Goal: Transaction & Acquisition: Download file/media

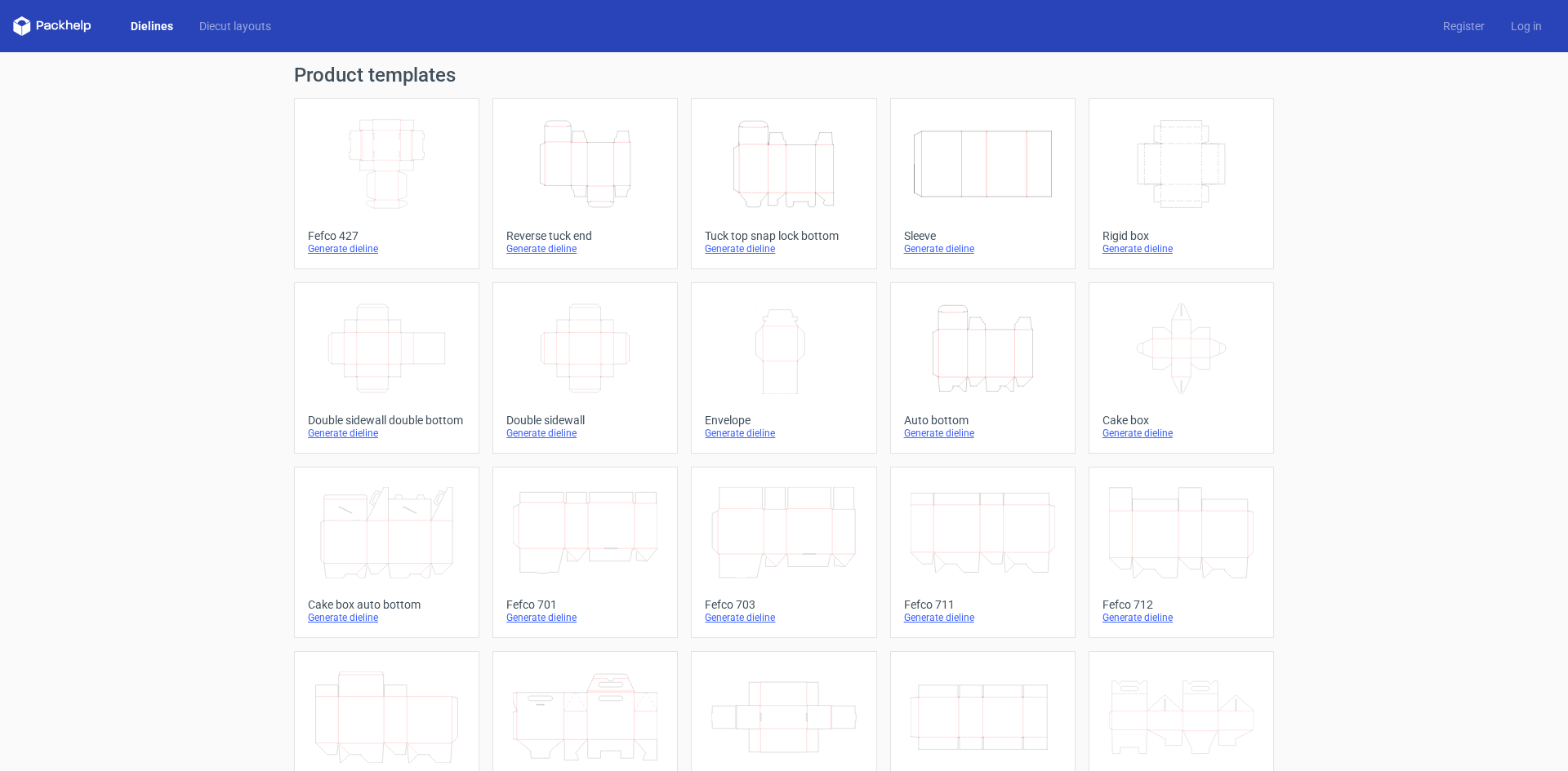
click at [637, 177] on icon "Height Depth Width" at bounding box center [585, 164] width 145 height 91
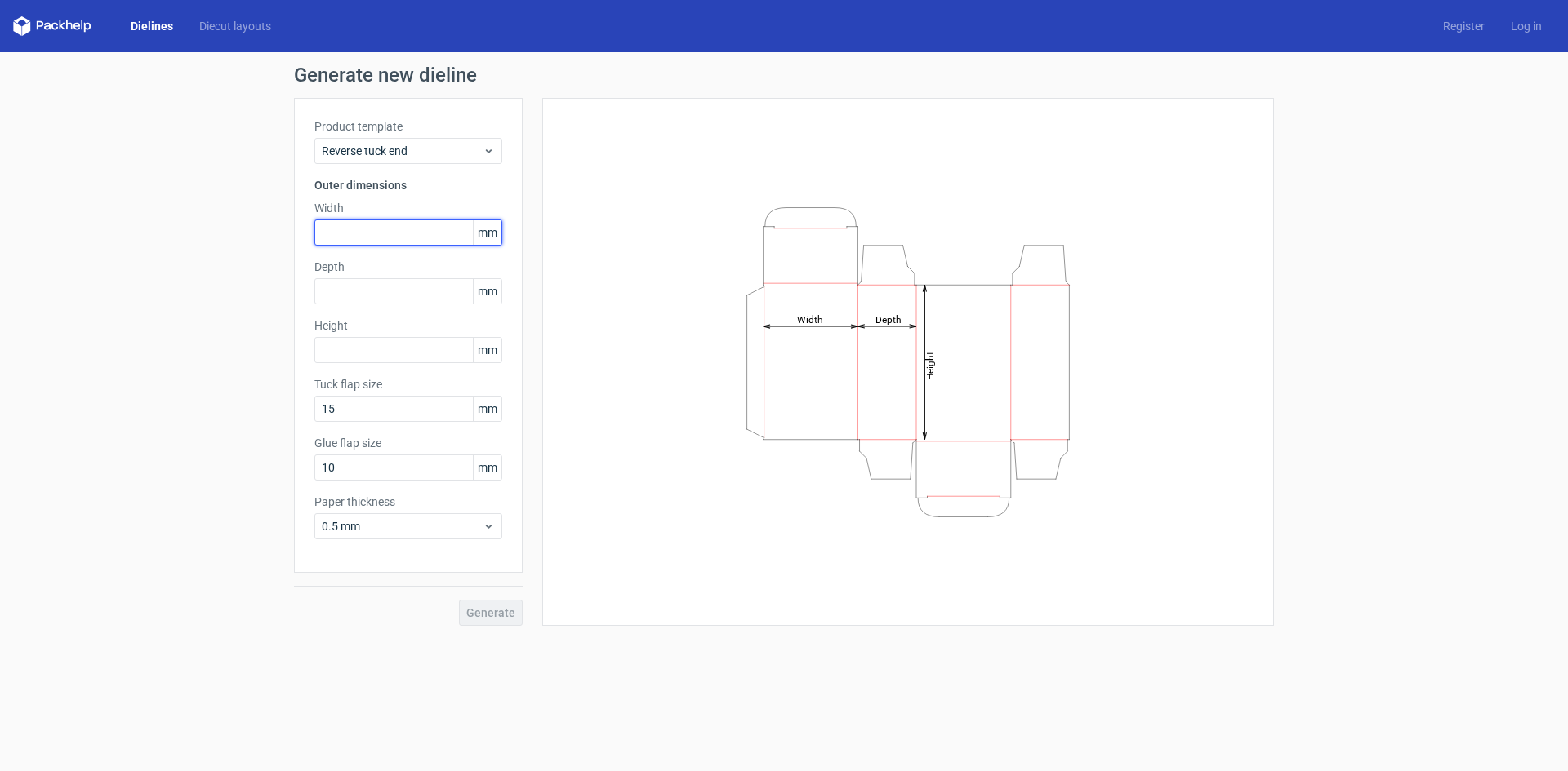
click at [399, 226] on input "text" at bounding box center [408, 233] width 188 height 26
type input "90"
type input "25"
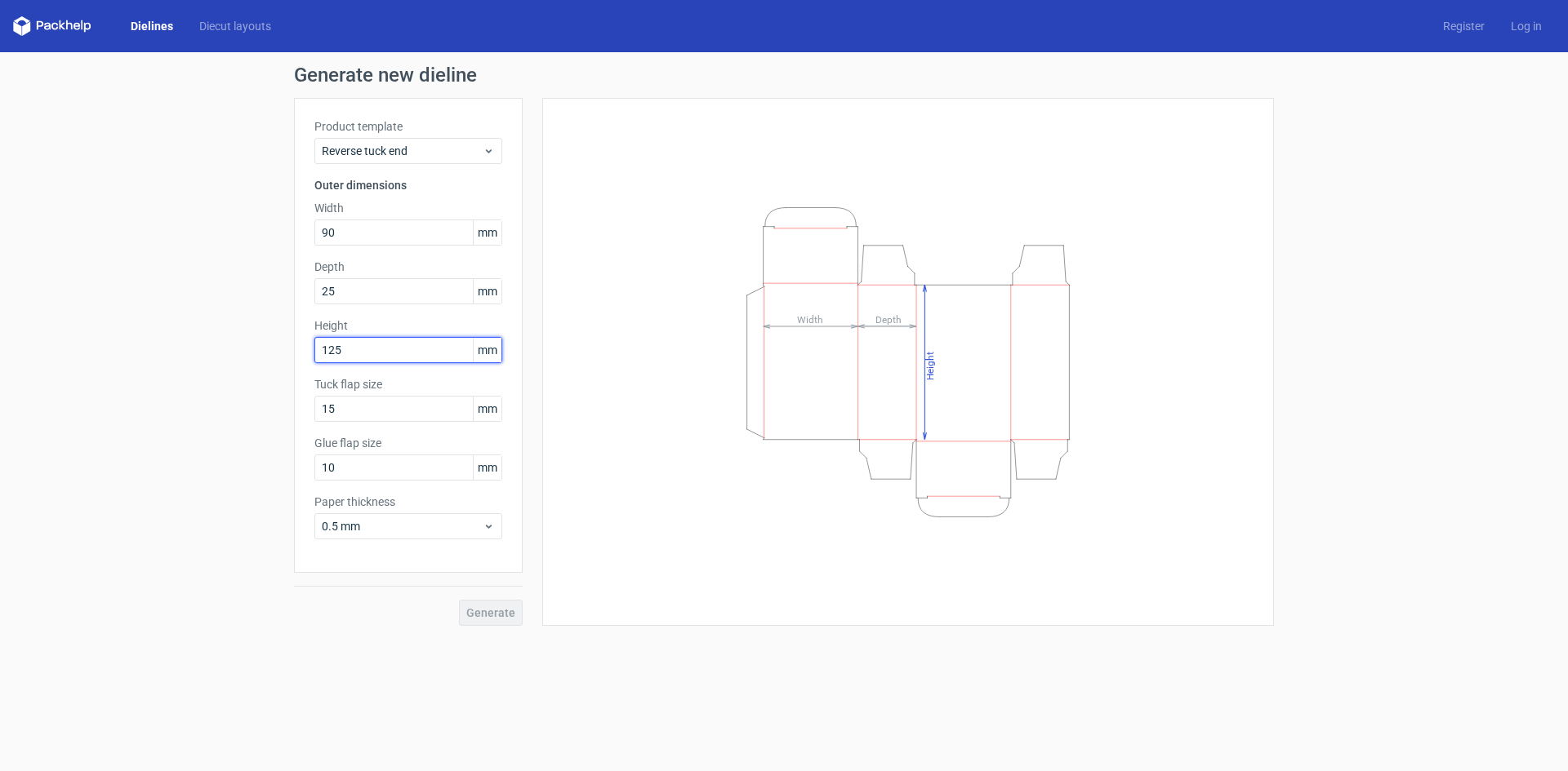
type input "125"
click at [517, 615] on button "Generate" at bounding box center [490, 613] width 63 height 26
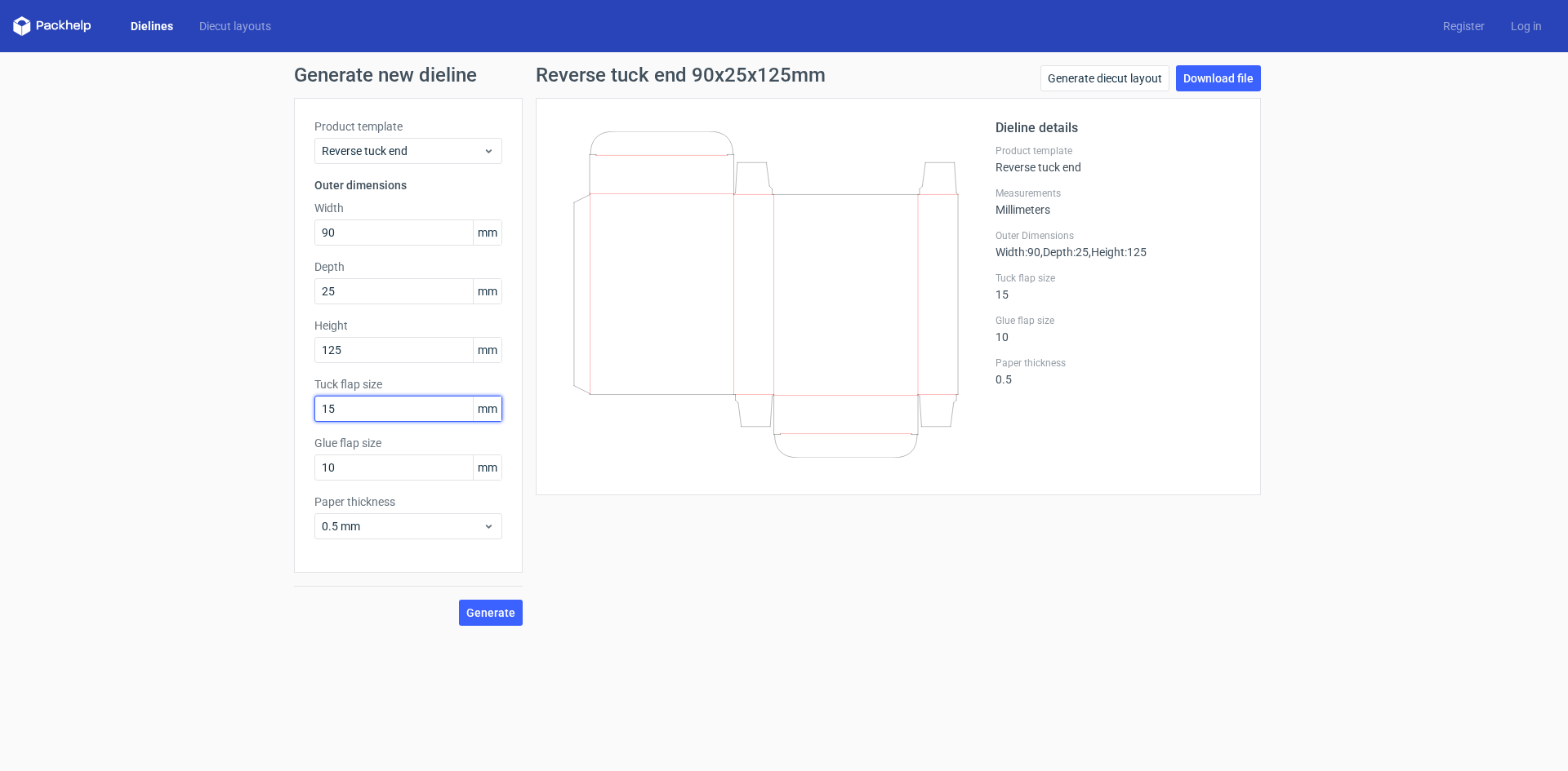
drag, startPoint x: 399, startPoint y: 411, endPoint x: 179, endPoint y: 464, distance: 226.3
click at [179, 464] on div "Generate new dieline Product template Reverse tuck end Outer dimensions Width 9…" at bounding box center [784, 345] width 1568 height 587
type input "10"
click at [510, 605] on button "Generate" at bounding box center [490, 613] width 63 height 26
click at [1214, 77] on link "Download file" at bounding box center [1217, 78] width 85 height 26
